Goal: Task Accomplishment & Management: Use online tool/utility

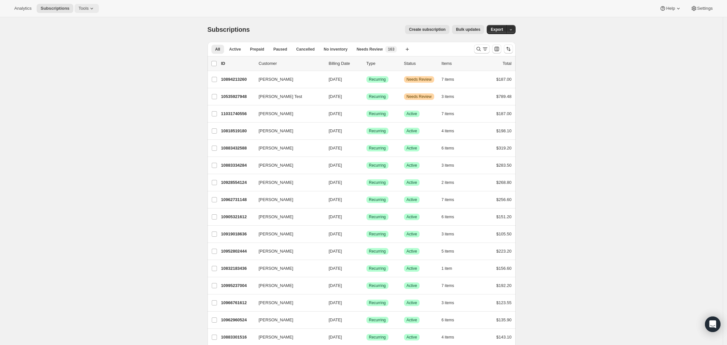
click at [78, 5] on button "Tools" at bounding box center [87, 8] width 24 height 9
click at [20, 6] on span "Analytics" at bounding box center [22, 8] width 17 height 5
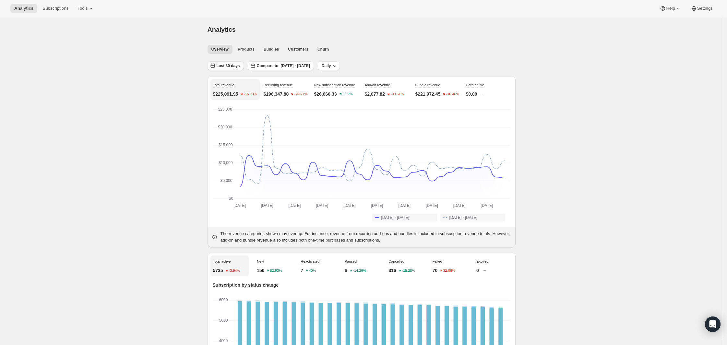
click at [231, 65] on span "Last 30 days" at bounding box center [228, 65] width 23 height 5
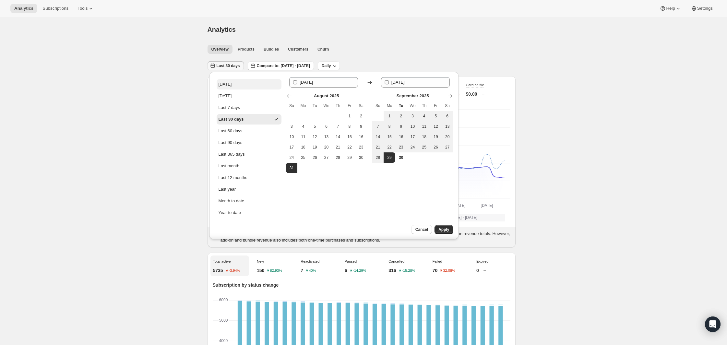
click at [230, 83] on div "[DATE]" at bounding box center [225, 84] width 13 height 6
type input "[DATE]"
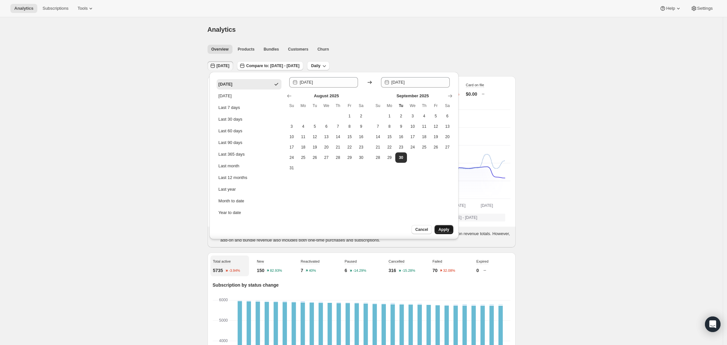
click at [451, 228] on button "Apply" at bounding box center [444, 229] width 18 height 9
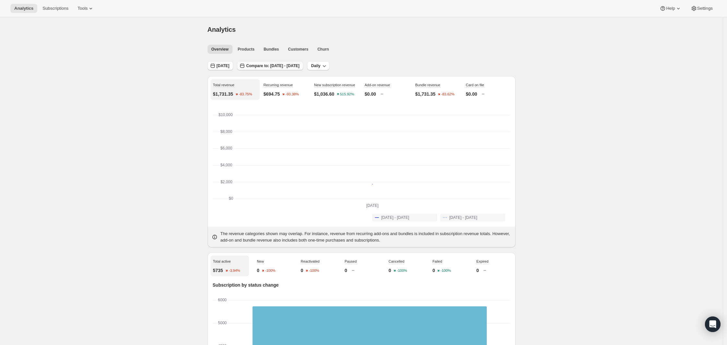
click at [259, 67] on span "Compare to: [DATE] - [DATE]" at bounding box center [272, 65] width 53 height 5
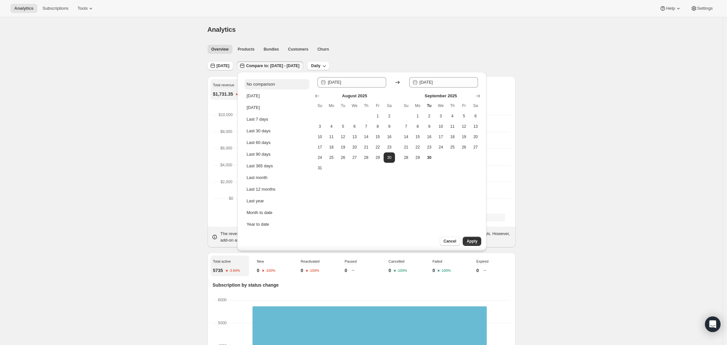
click at [266, 82] on div "No comparison" at bounding box center [260, 84] width 28 height 6
type input "[DATE]"
click at [469, 238] on button "Apply" at bounding box center [472, 241] width 18 height 9
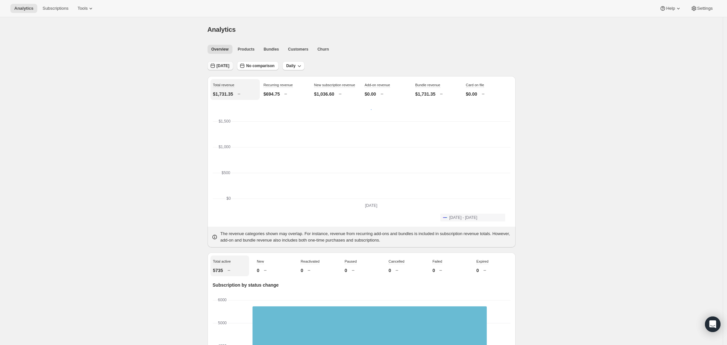
click at [216, 68] on icon "button" at bounding box center [212, 66] width 6 height 6
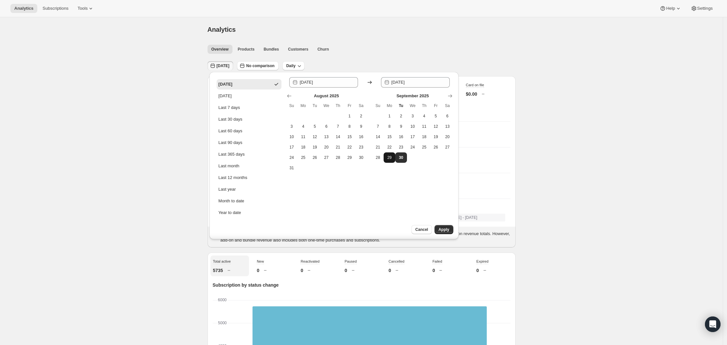
click at [387, 156] on span "29" at bounding box center [389, 157] width 6 height 5
type input "[DATE]"
click at [387, 156] on span "29" at bounding box center [389, 157] width 6 height 5
click at [439, 228] on span "Apply" at bounding box center [443, 229] width 11 height 5
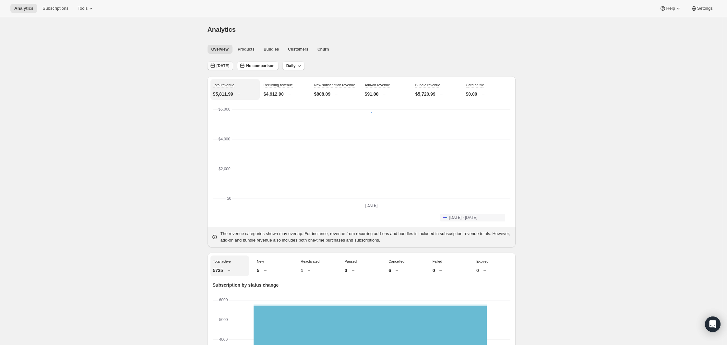
click at [216, 65] on icon "button" at bounding box center [212, 66] width 6 height 6
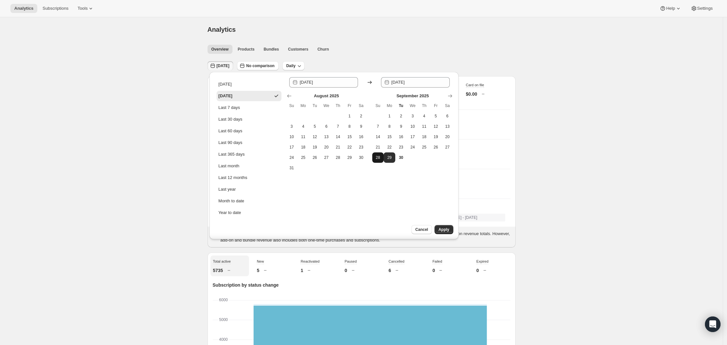
click at [378, 159] on span "28" at bounding box center [378, 157] width 6 height 5
type input "[DATE]"
click at [378, 159] on span "28" at bounding box center [378, 157] width 6 height 5
click at [439, 227] on span "Apply" at bounding box center [443, 229] width 11 height 5
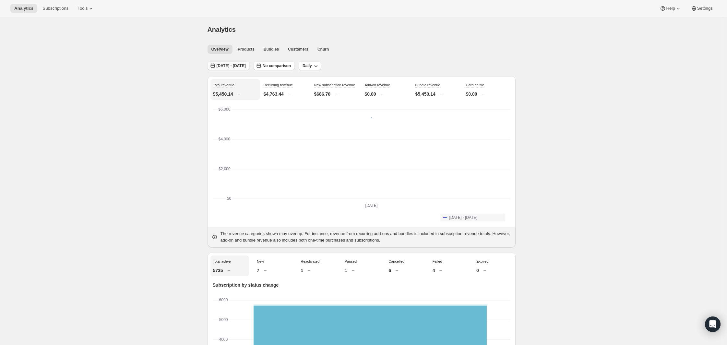
click at [231, 63] on span "[DATE] - [DATE]" at bounding box center [231, 65] width 29 height 5
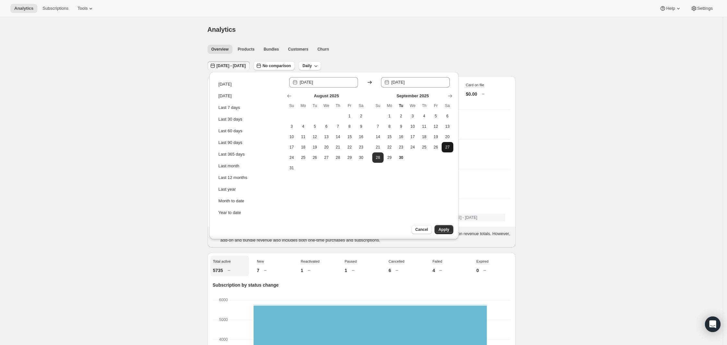
click at [444, 146] on span "27" at bounding box center [447, 147] width 6 height 5
type input "[DATE]"
click at [444, 146] on span "27" at bounding box center [447, 147] width 6 height 5
click at [445, 228] on span "Apply" at bounding box center [443, 229] width 11 height 5
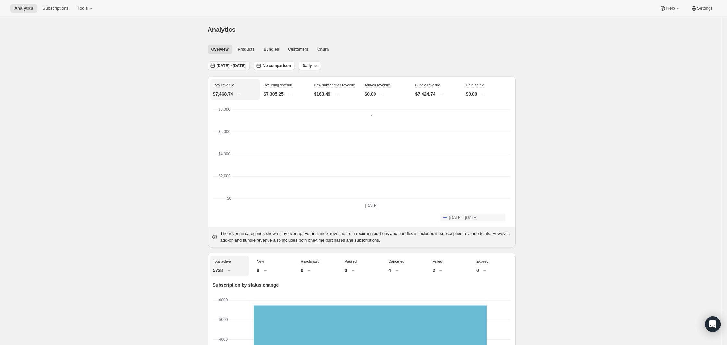
click at [246, 68] on span "[DATE] - [DATE]" at bounding box center [231, 65] width 29 height 5
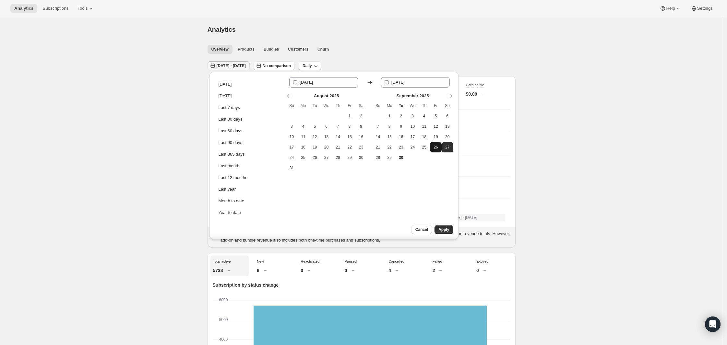
click at [434, 147] on span "26" at bounding box center [436, 147] width 6 height 5
type input "[DATE]"
click at [434, 147] on span "26" at bounding box center [436, 147] width 6 height 5
click at [447, 230] on span "Apply" at bounding box center [443, 229] width 11 height 5
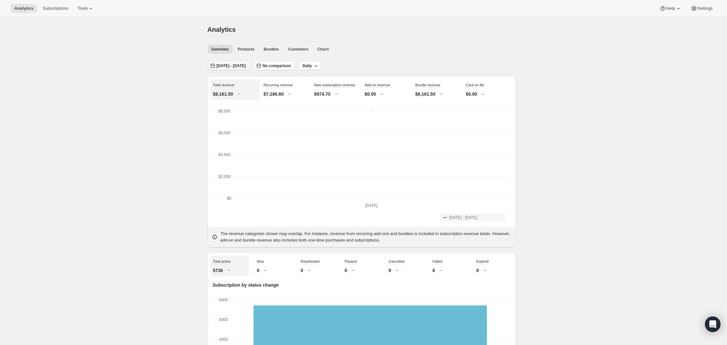
click at [239, 68] on span "[DATE] - [DATE]" at bounding box center [231, 65] width 29 height 5
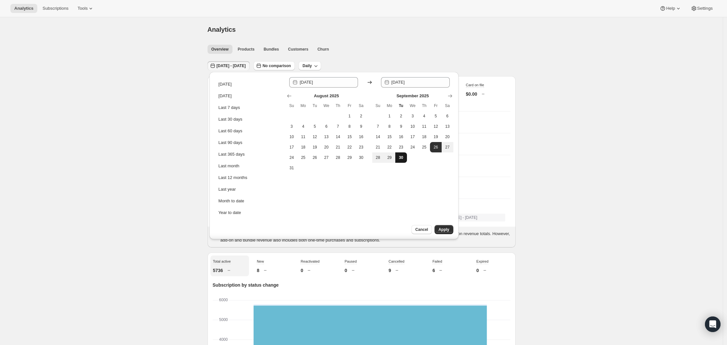
click at [398, 155] on span "30" at bounding box center [401, 157] width 6 height 5
type input "[DATE]"
click at [398, 155] on span "30" at bounding box center [401, 157] width 6 height 5
type input "[DATE]"
click at [445, 227] on span "Apply" at bounding box center [443, 229] width 11 height 5
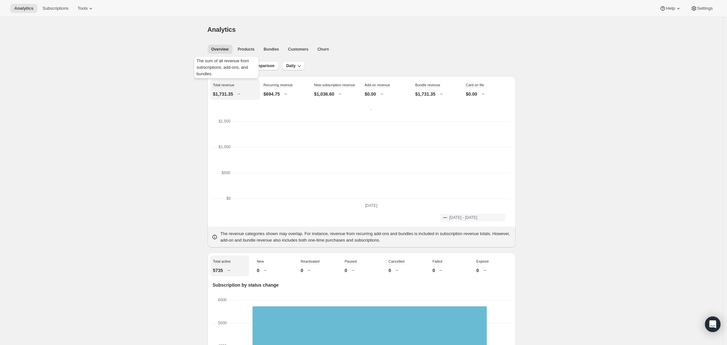
click at [222, 61] on div "The sum of all revenue from subscriptions, add-ons, and bundles." at bounding box center [226, 68] width 67 height 27
click at [215, 68] on icon "button" at bounding box center [212, 66] width 4 height 5
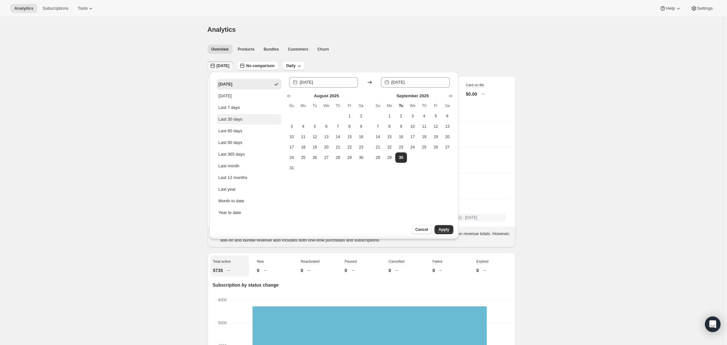
click at [237, 122] on div "Last 30 days" at bounding box center [231, 119] width 24 height 6
type input "[DATE]"
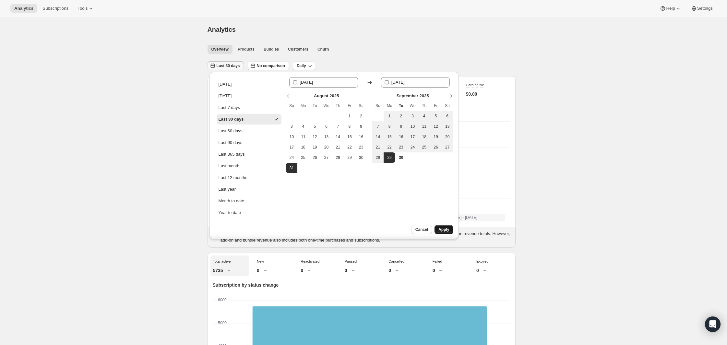
click at [447, 231] on span "Apply" at bounding box center [443, 229] width 11 height 5
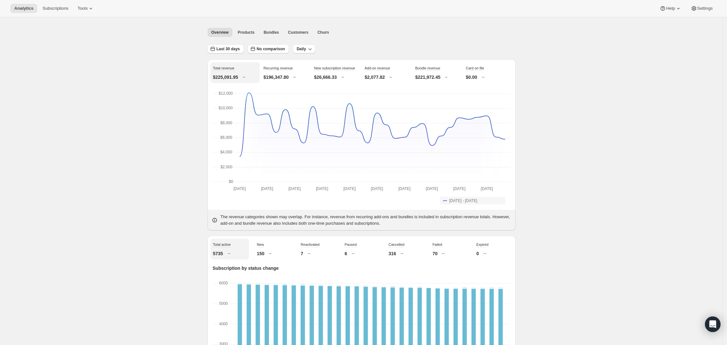
scroll to position [17, 0]
click at [697, 8] on span "Settings" at bounding box center [705, 8] width 16 height 5
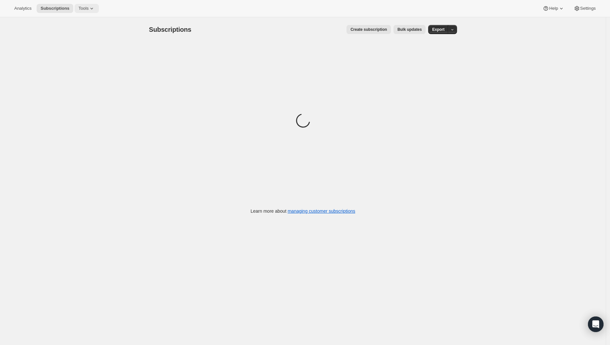
click at [93, 7] on icon at bounding box center [92, 8] width 6 height 6
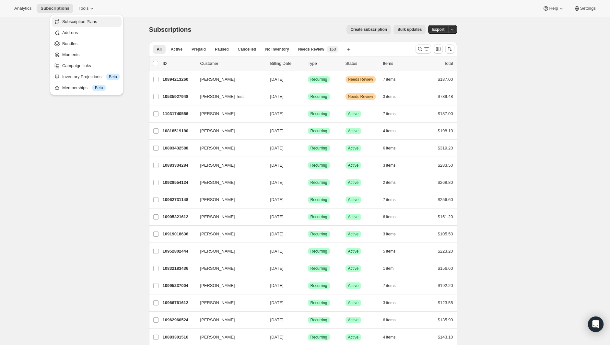
click at [86, 18] on button "Subscription Plans" at bounding box center [87, 22] width 70 height 10
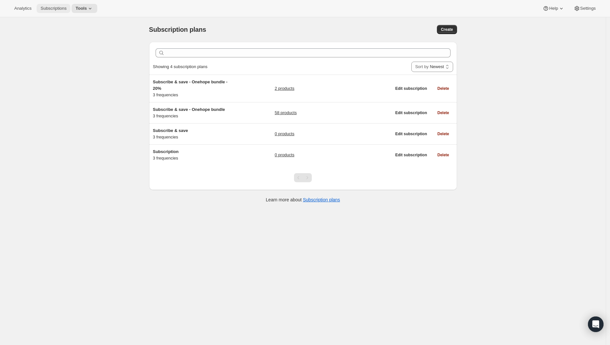
click at [70, 12] on button "Subscriptions" at bounding box center [54, 8] width 34 height 9
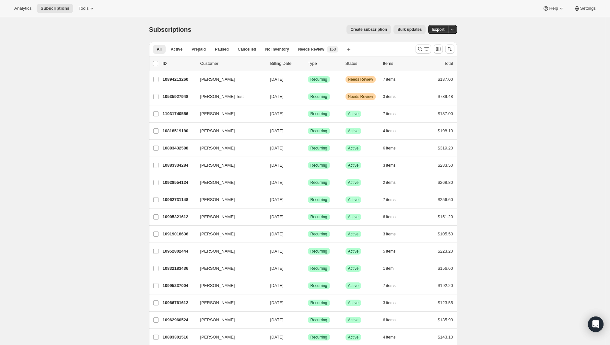
click at [335, 54] on div "All Active Prepaid Paused Cancelled No inventory Needs Review More views All Ac…" at bounding box center [279, 49] width 261 height 14
click at [335, 52] on span "New 163" at bounding box center [333, 49] width 12 height 6
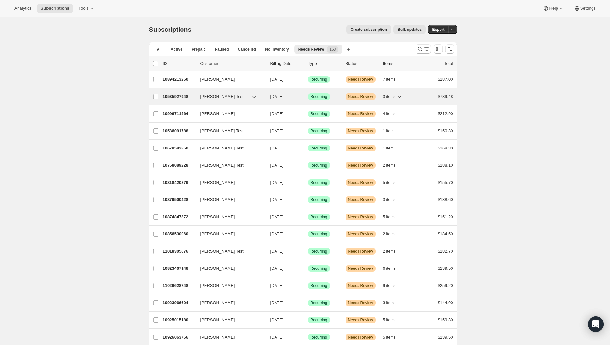
click at [174, 95] on p "10535927948" at bounding box center [179, 96] width 32 height 6
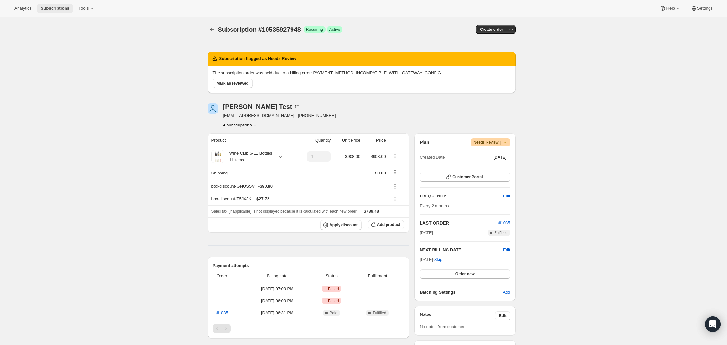
click at [63, 7] on span "Subscriptions" at bounding box center [55, 8] width 29 height 5
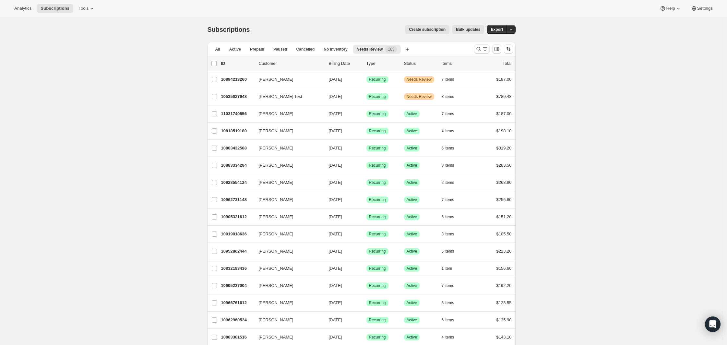
click at [337, 64] on p "Billing Date" at bounding box center [345, 63] width 32 height 6
click at [215, 48] on button "All" at bounding box center [217, 49] width 13 height 9
click at [482, 48] on icon "Search and filter results" at bounding box center [478, 49] width 6 height 6
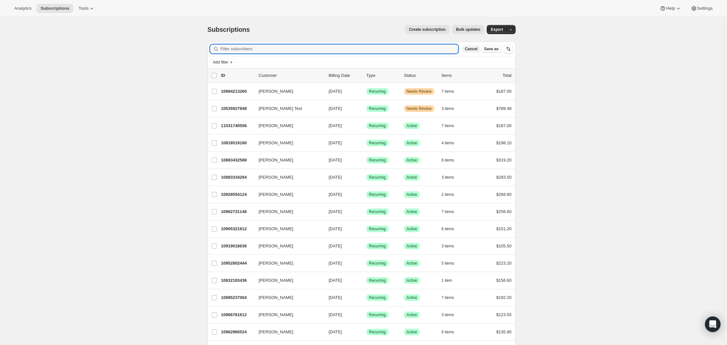
click at [477, 49] on span "Cancel" at bounding box center [471, 48] width 13 height 5
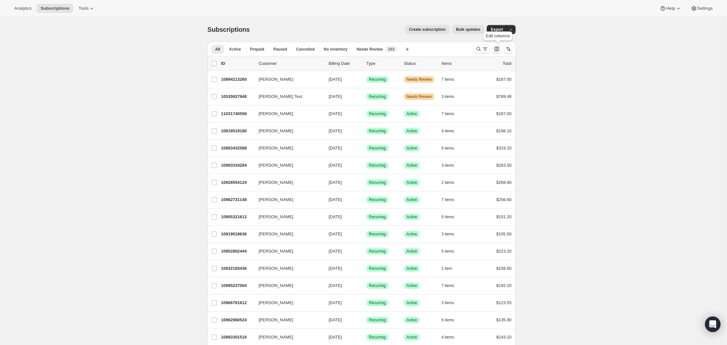
click at [496, 49] on icon "Customize table column order and visibility" at bounding box center [497, 49] width 6 height 6
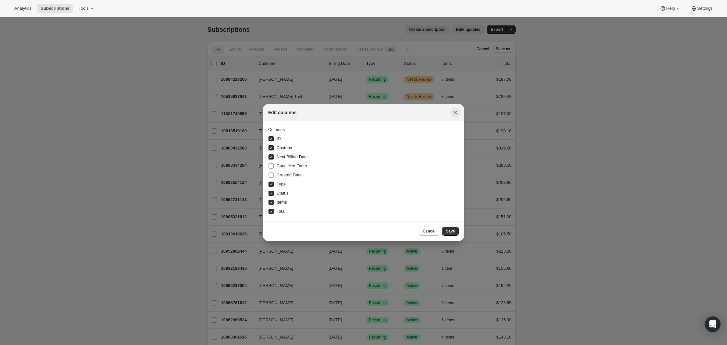
click at [456, 113] on icon "Close" at bounding box center [455, 112] width 6 height 6
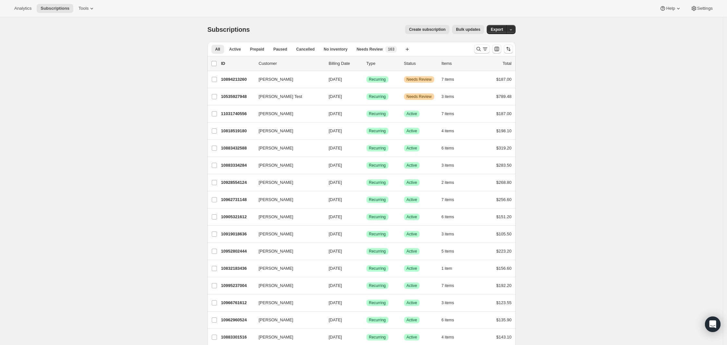
click at [344, 64] on p "Billing Date" at bounding box center [345, 63] width 32 height 6
click at [238, 132] on p "10818519180" at bounding box center [237, 131] width 32 height 6
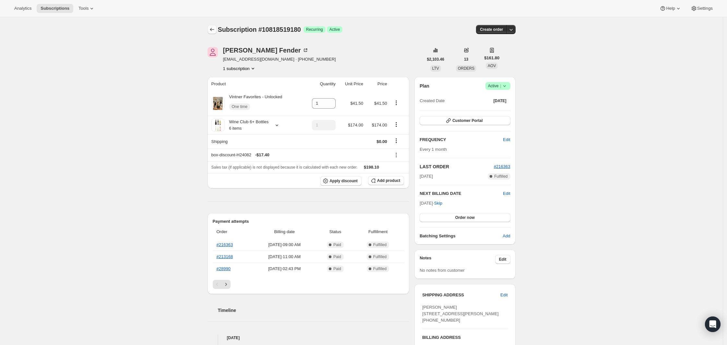
click at [211, 30] on icon "Subscriptions" at bounding box center [212, 29] width 6 height 6
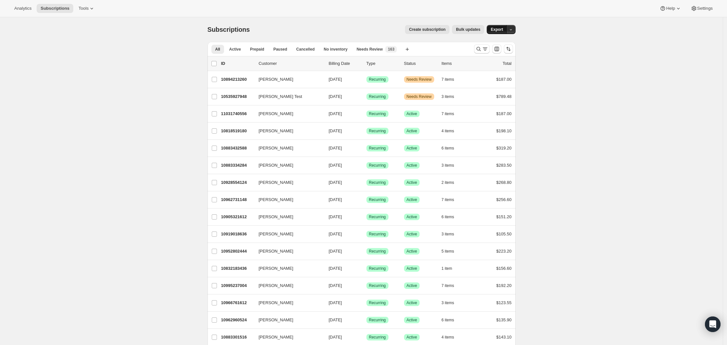
click at [497, 26] on button "Export" at bounding box center [497, 29] width 20 height 9
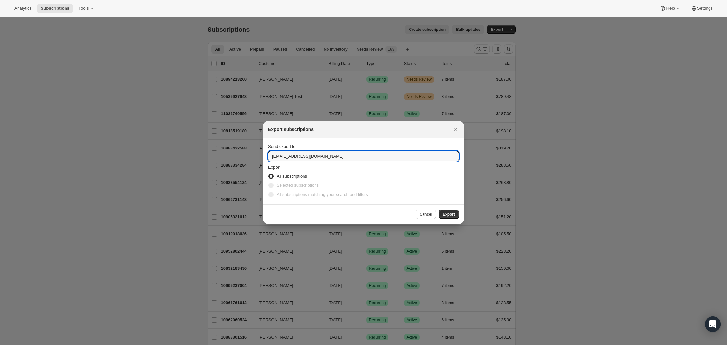
drag, startPoint x: 292, startPoint y: 157, endPoint x: 254, endPoint y: 157, distance: 38.6
type input "mikehodgson@onehopewine.com"
click at [452, 215] on span "Export" at bounding box center [449, 214] width 12 height 5
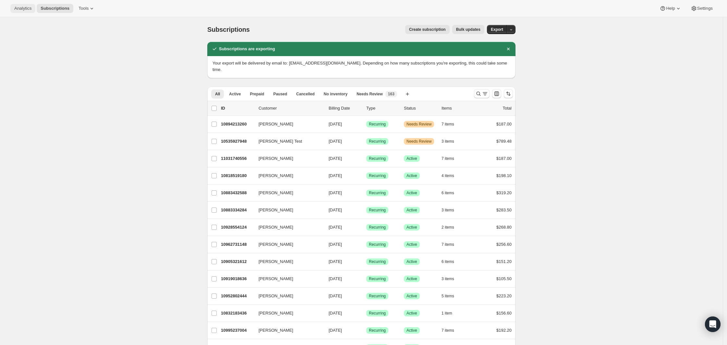
click at [26, 8] on span "Analytics" at bounding box center [22, 8] width 17 height 5
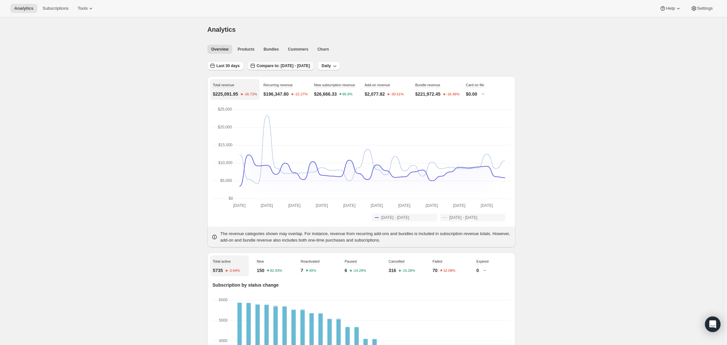
click at [267, 63] on button "Compare to: [DATE] - [DATE]" at bounding box center [280, 65] width 66 height 9
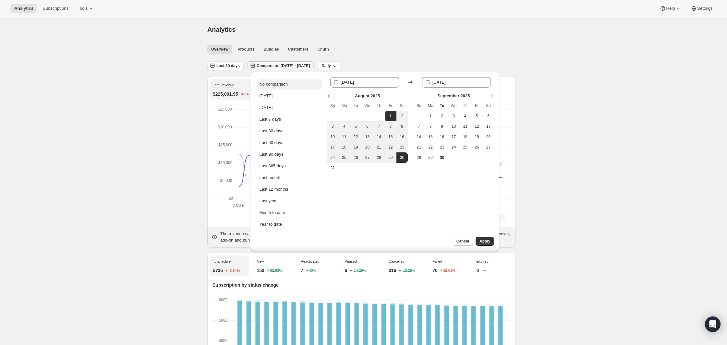
click at [261, 90] on ul "No comparison Today Yesterday Last 7 days Last 30 days Last 60 days Last 90 day…" at bounding box center [289, 154] width 65 height 150
click at [267, 82] on div "No comparison" at bounding box center [273, 84] width 28 height 6
type input "[DATE]"
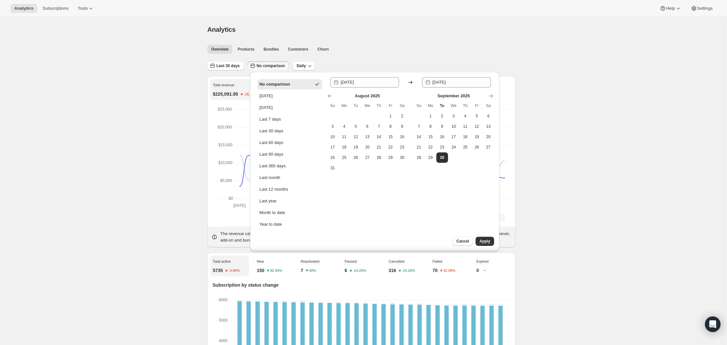
click at [480, 246] on div "Cancel Apply" at bounding box center [461, 244] width 75 height 14
click at [480, 245] on button "Apply" at bounding box center [484, 241] width 18 height 9
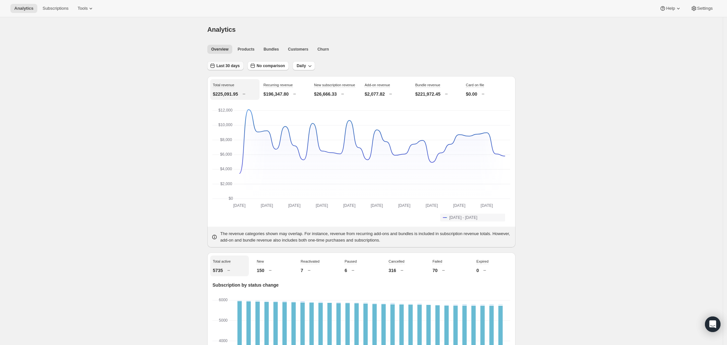
click at [235, 61] on button "Last 30 days" at bounding box center [225, 65] width 36 height 9
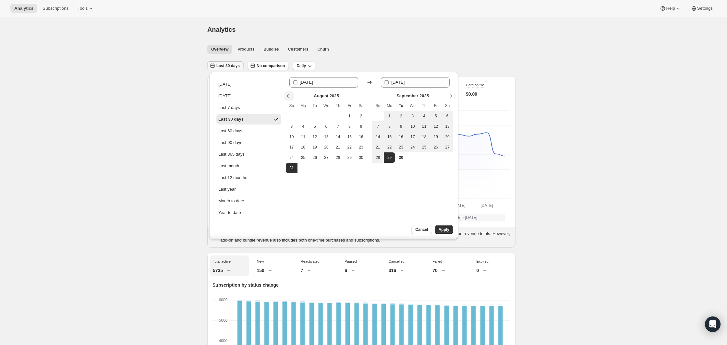
click at [288, 95] on icon "Show previous month, July 2025" at bounding box center [289, 96] width 6 height 6
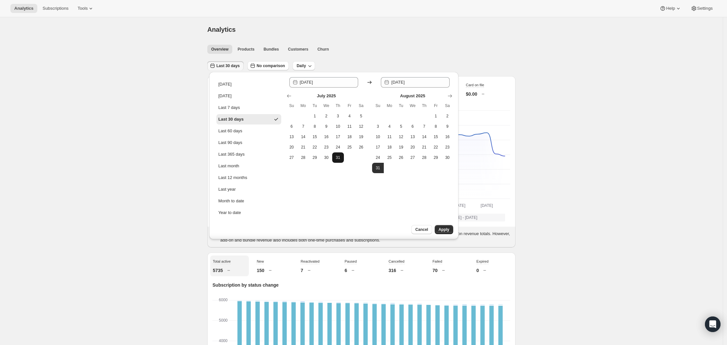
click at [340, 155] on span "31" at bounding box center [338, 157] width 6 height 5
type input "2025-07-31"
click at [340, 155] on span "31" at bounding box center [338, 157] width 6 height 5
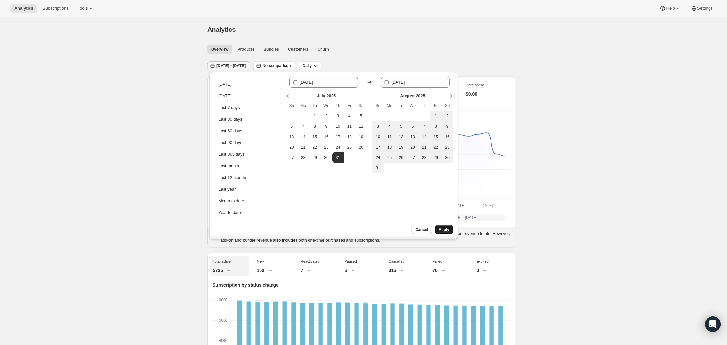
click at [447, 228] on span "Apply" at bounding box center [443, 229] width 11 height 5
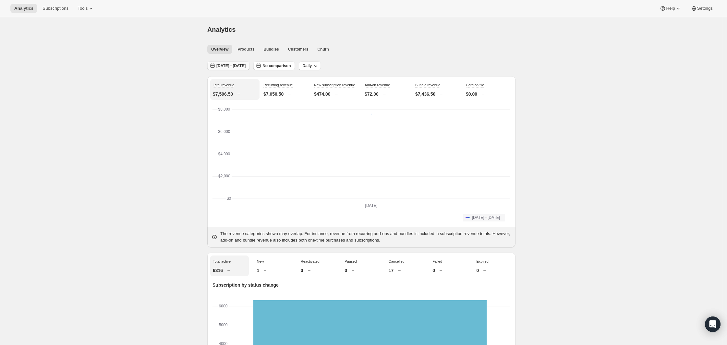
click at [231, 65] on span "Jul 31, 2025 - Jul 31, 2025" at bounding box center [230, 65] width 29 height 5
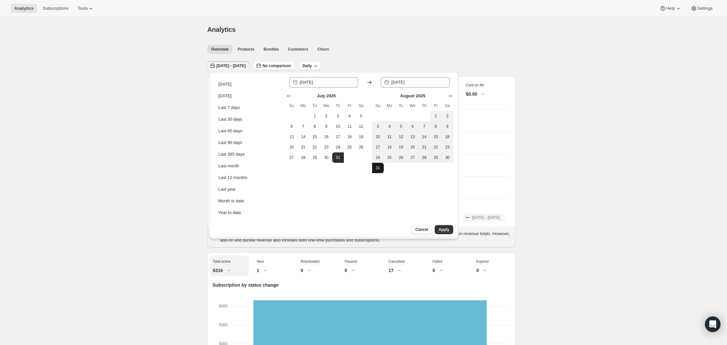
click at [377, 169] on span "31" at bounding box center [378, 167] width 6 height 5
type input "[DATE]"
click at [377, 169] on span "31" at bounding box center [378, 167] width 6 height 5
type input "[DATE]"
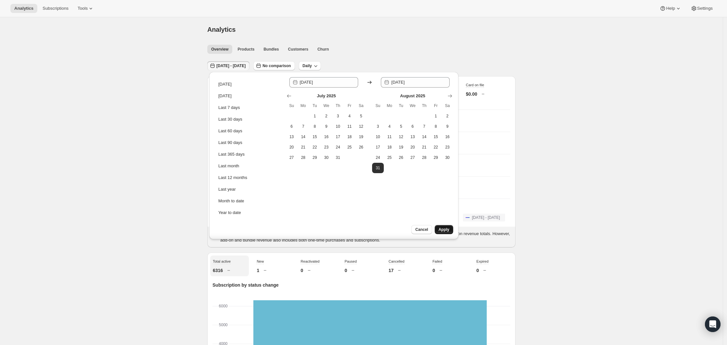
click at [448, 228] on span "Apply" at bounding box center [443, 229] width 11 height 5
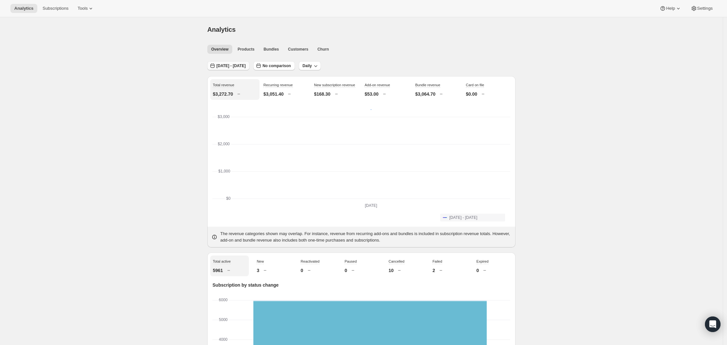
click at [245, 63] on span "Aug 31, 2025 - Aug 31, 2025" at bounding box center [230, 65] width 29 height 5
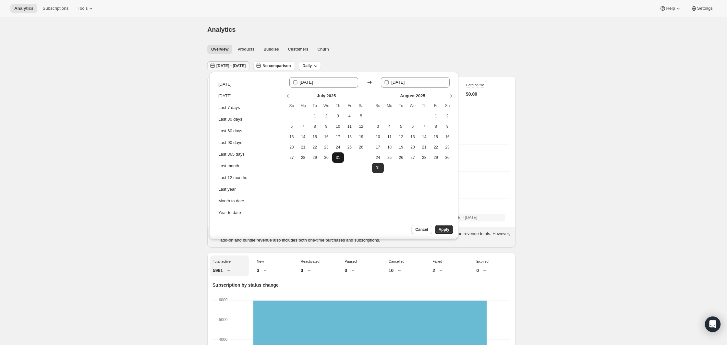
click at [341, 160] on button "31" at bounding box center [338, 157] width 12 height 10
type input "2025-07-31"
click at [340, 160] on span "31" at bounding box center [338, 157] width 6 height 5
click at [442, 231] on span "Apply" at bounding box center [443, 229] width 11 height 5
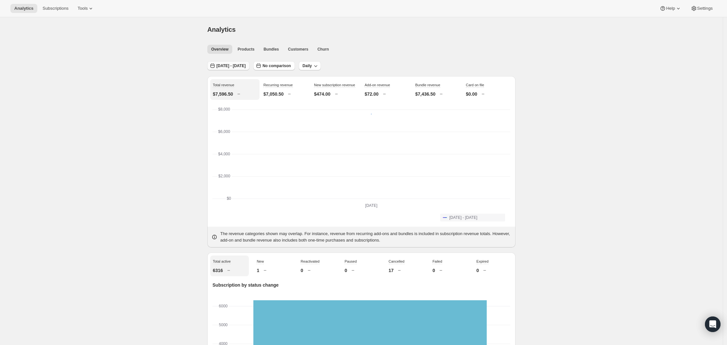
click at [219, 66] on span "Jul 31, 2025 - Jul 31, 2025" at bounding box center [230, 65] width 29 height 5
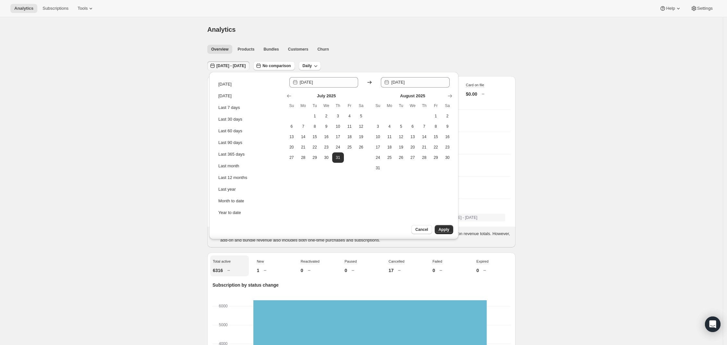
click at [219, 66] on span "Jul 31, 2025 - Jul 31, 2025" at bounding box center [230, 65] width 29 height 5
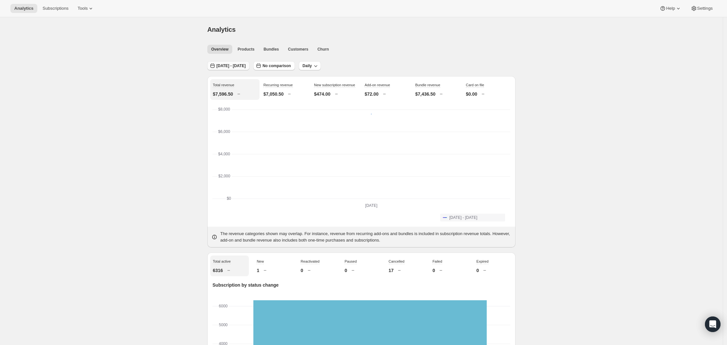
click at [219, 66] on span "Jul 31, 2025 - Jul 31, 2025" at bounding box center [230, 65] width 29 height 5
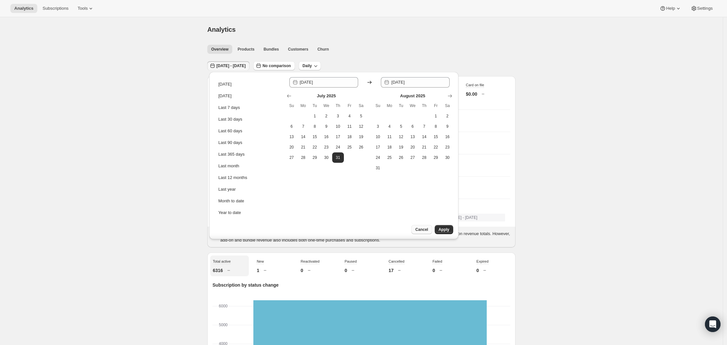
click at [427, 229] on span "Cancel" at bounding box center [421, 229] width 13 height 5
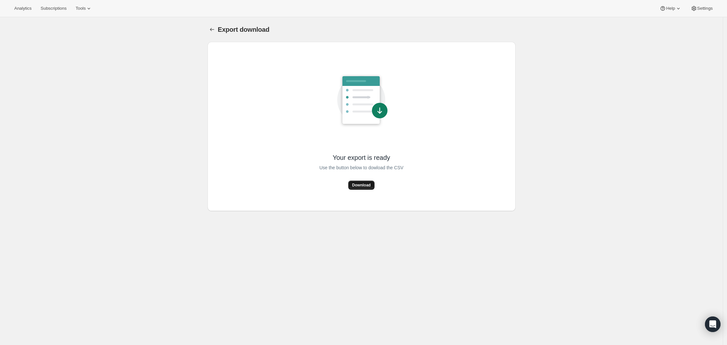
click at [364, 182] on button "Download" at bounding box center [361, 185] width 26 height 9
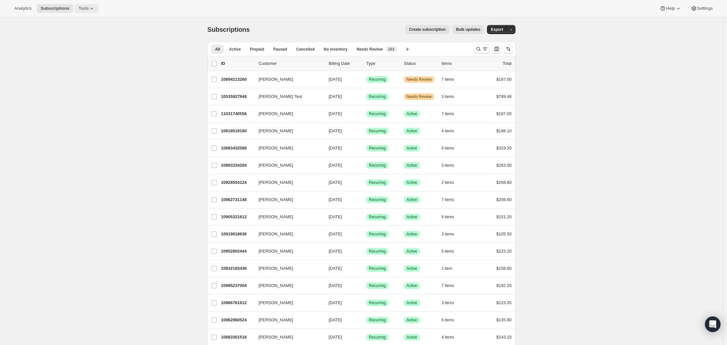
click at [91, 12] on button "Tools" at bounding box center [87, 8] width 24 height 9
click at [25, 10] on span "Analytics" at bounding box center [22, 8] width 17 height 5
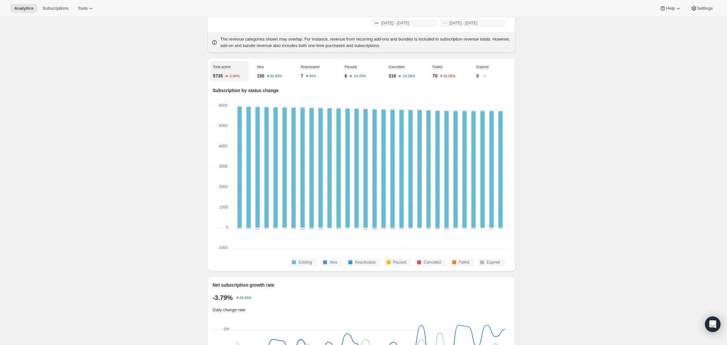
scroll to position [211, 0]
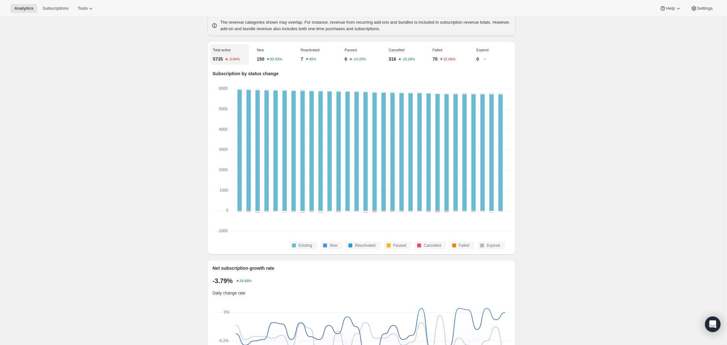
click at [444, 62] on icon "32.08%" at bounding box center [448, 58] width 17 height 5
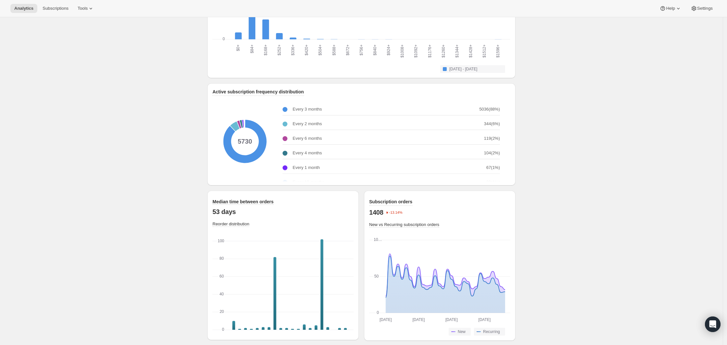
scroll to position [757, 0]
